Goal: Information Seeking & Learning: Compare options

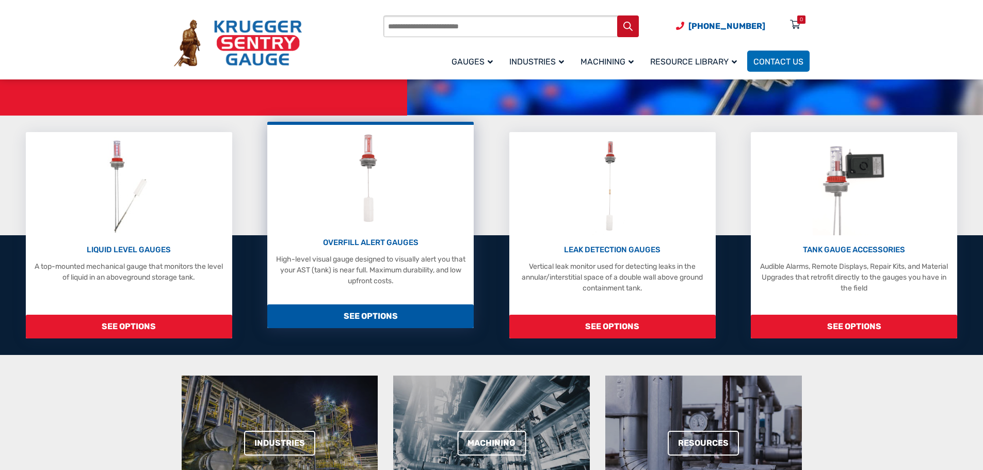
scroll to position [206, 0]
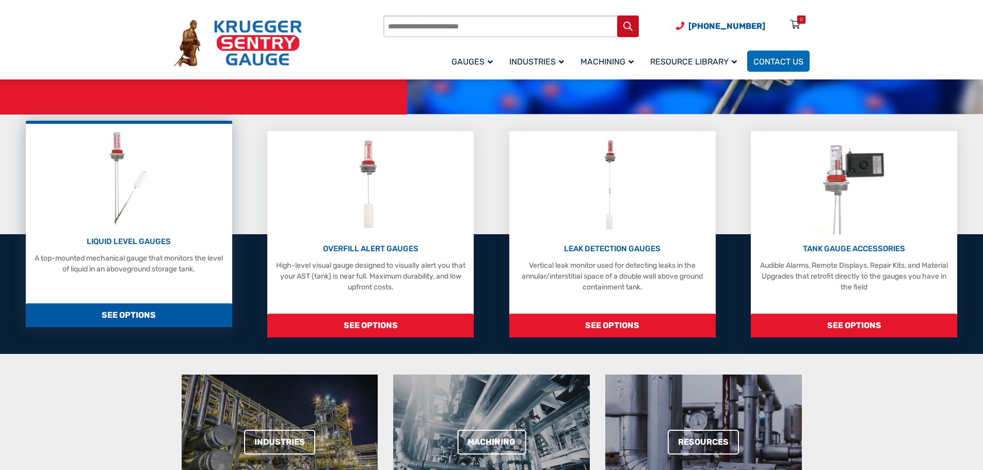
click at [127, 312] on span "SEE OPTIONS" at bounding box center [129, 315] width 206 height 24
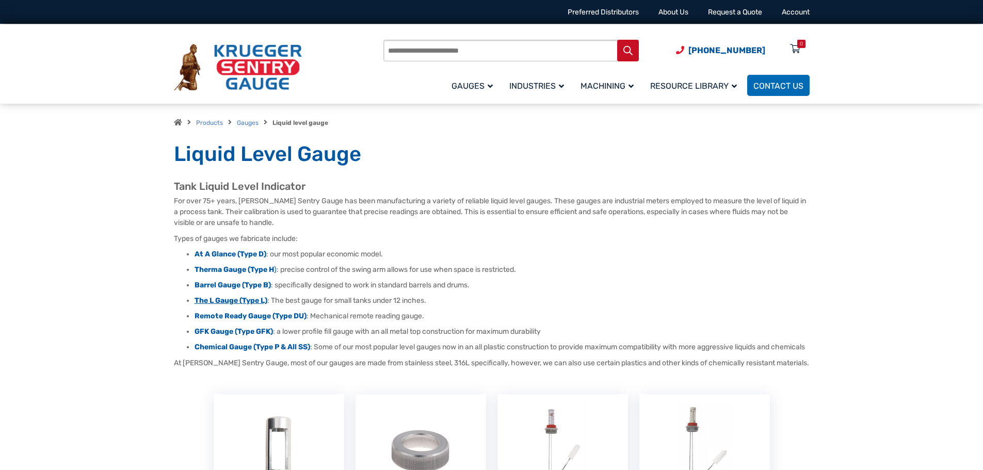
click at [252, 298] on strong "The L Gauge (Type L)" at bounding box center [230, 300] width 73 height 9
click at [232, 271] on strong "Therma Gauge (Type H" at bounding box center [233, 269] width 79 height 9
